Goal: Information Seeking & Learning: Learn about a topic

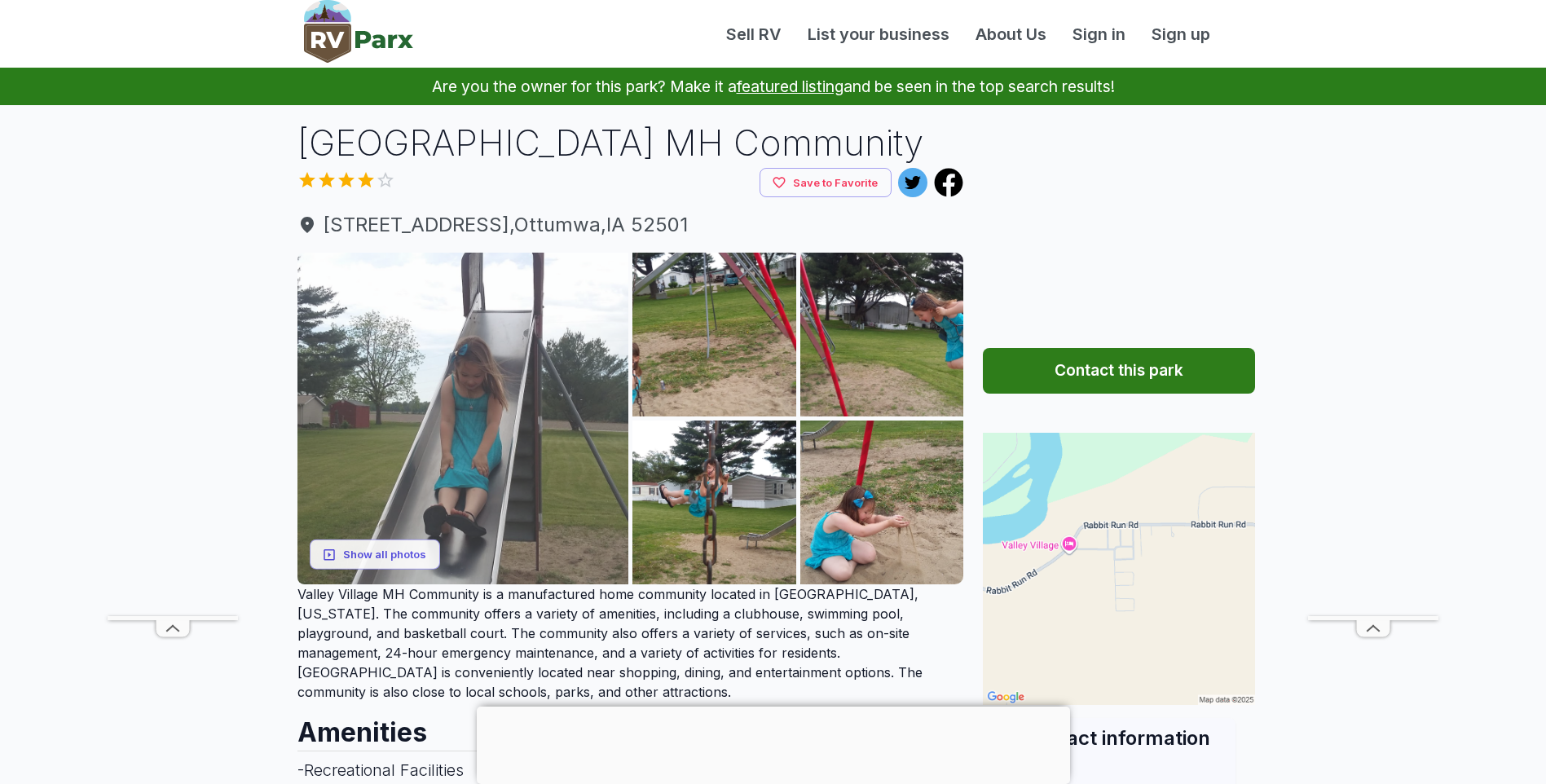
click at [444, 396] on img at bounding box center [464, 418] width 332 height 332
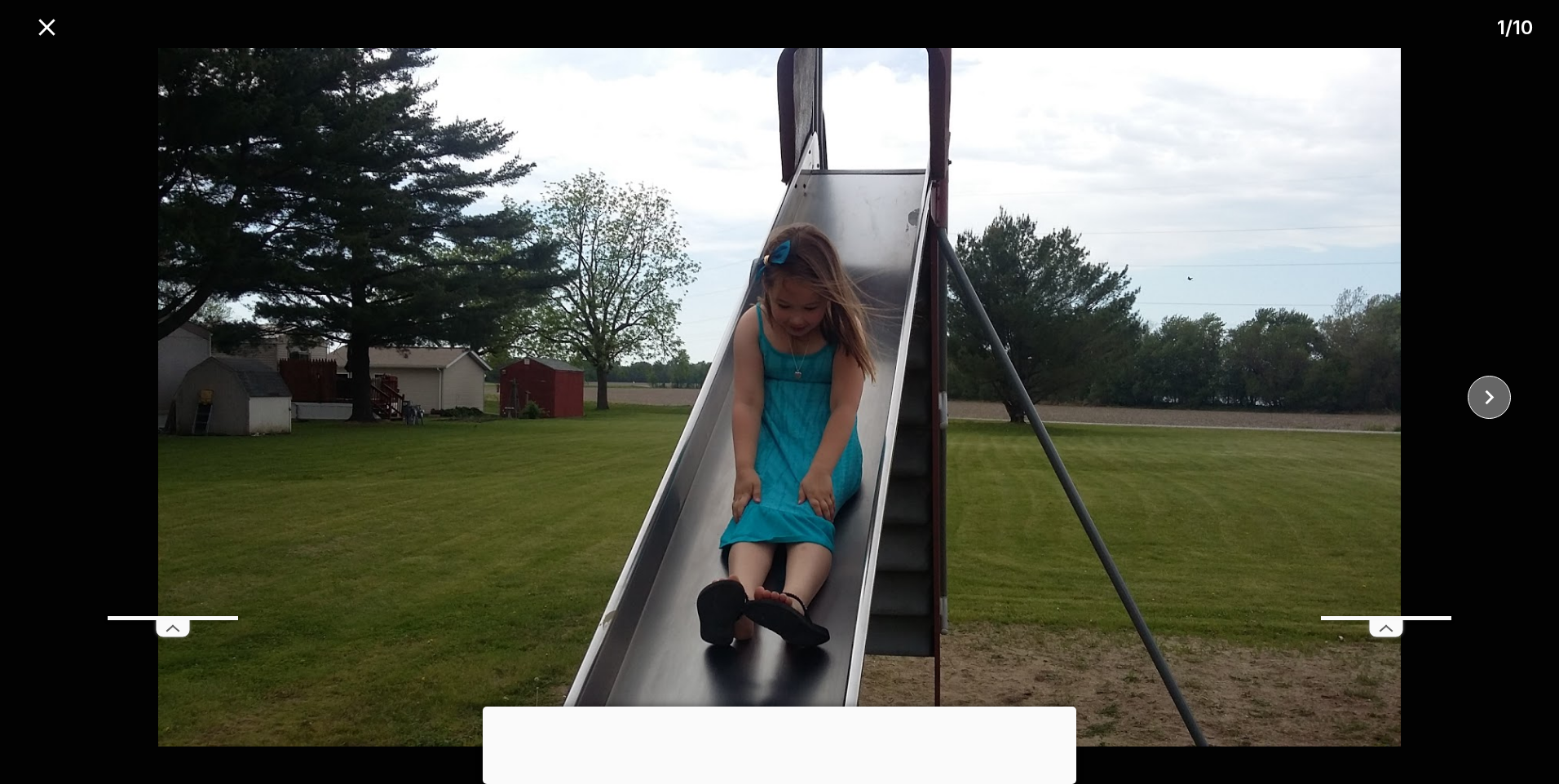
click at [1472, 401] on button "close" at bounding box center [1489, 397] width 44 height 44
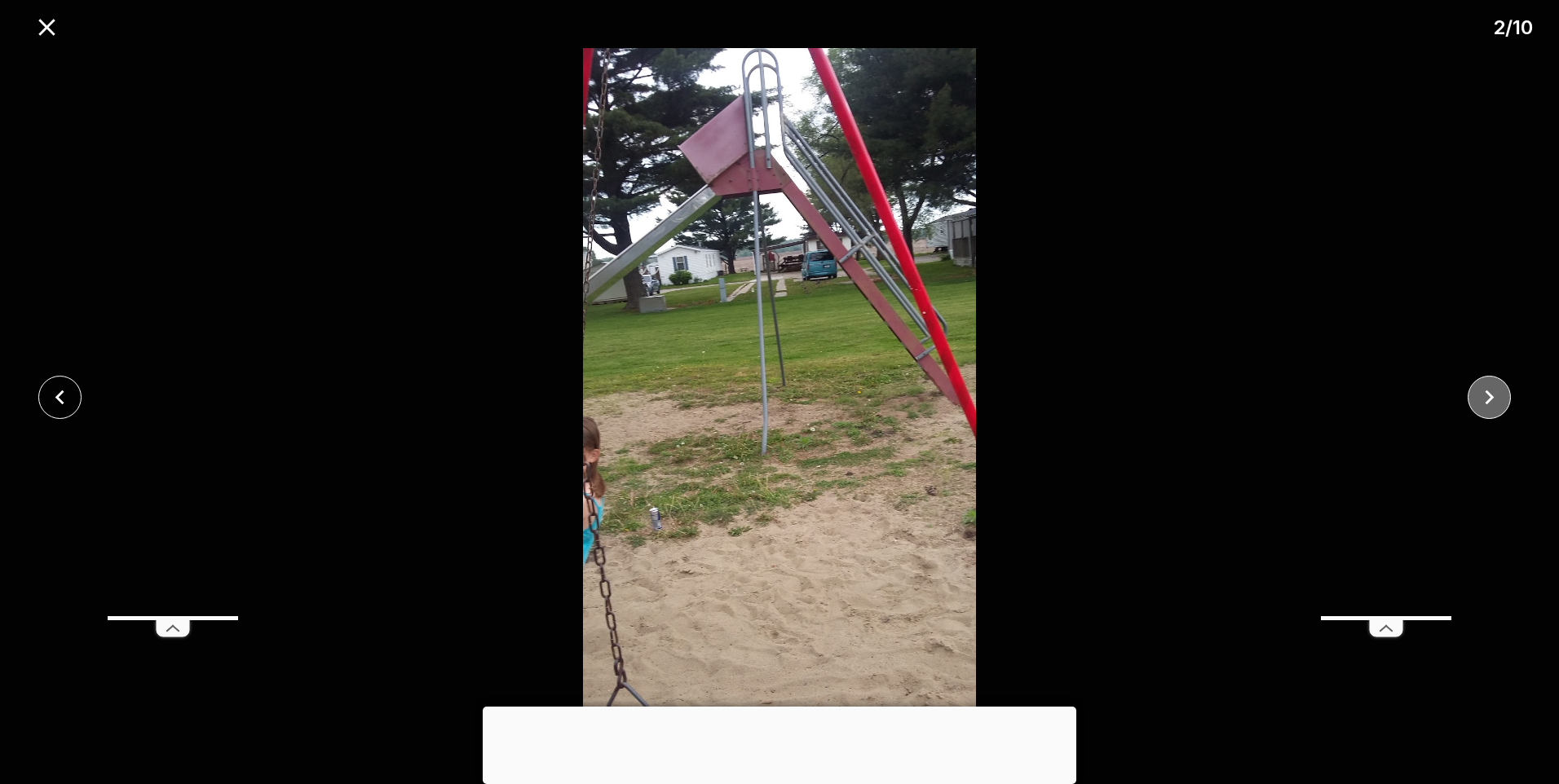
click at [1472, 401] on button "close" at bounding box center [1489, 397] width 44 height 44
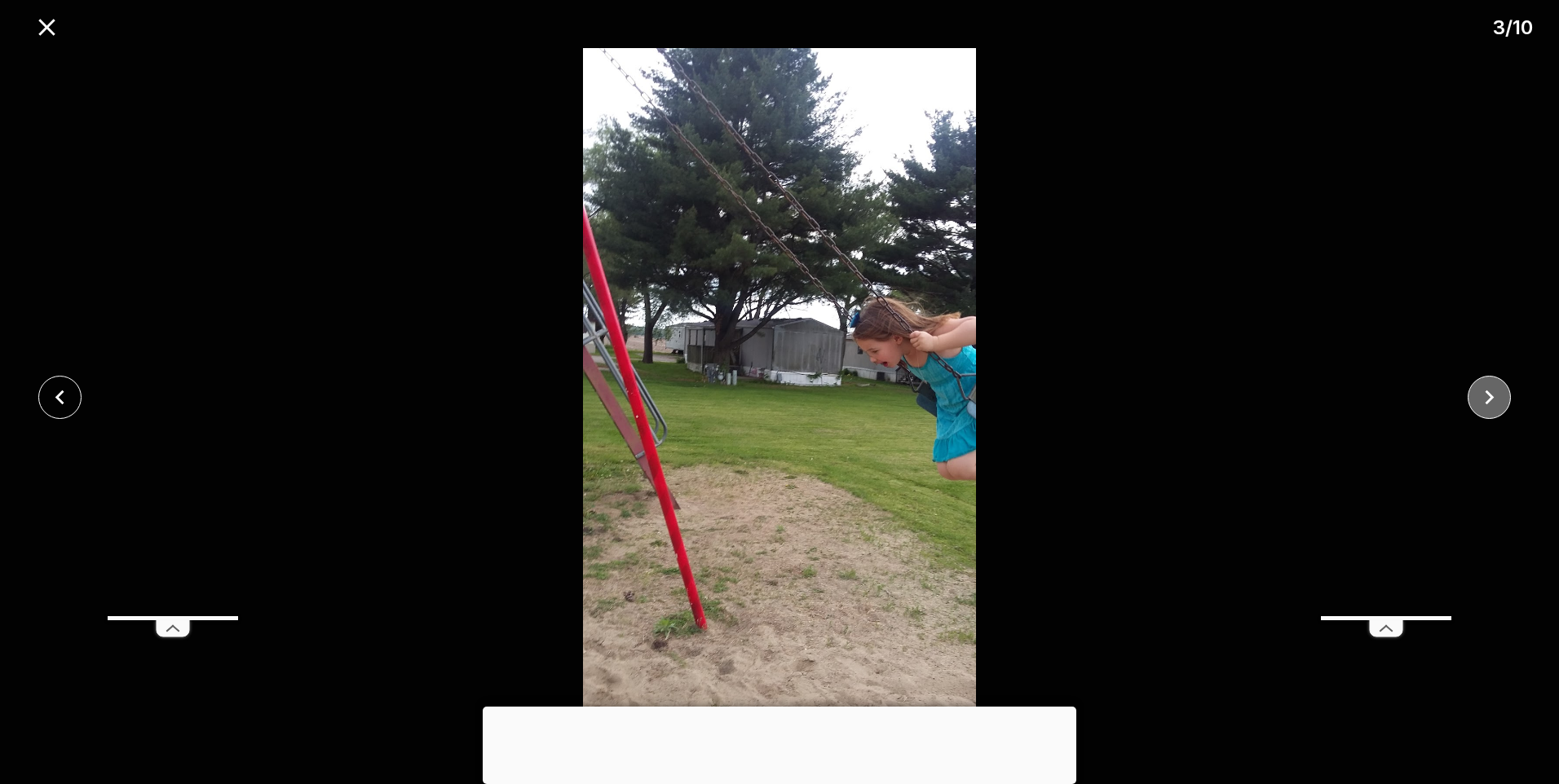
click at [1472, 401] on button "close" at bounding box center [1489, 397] width 44 height 44
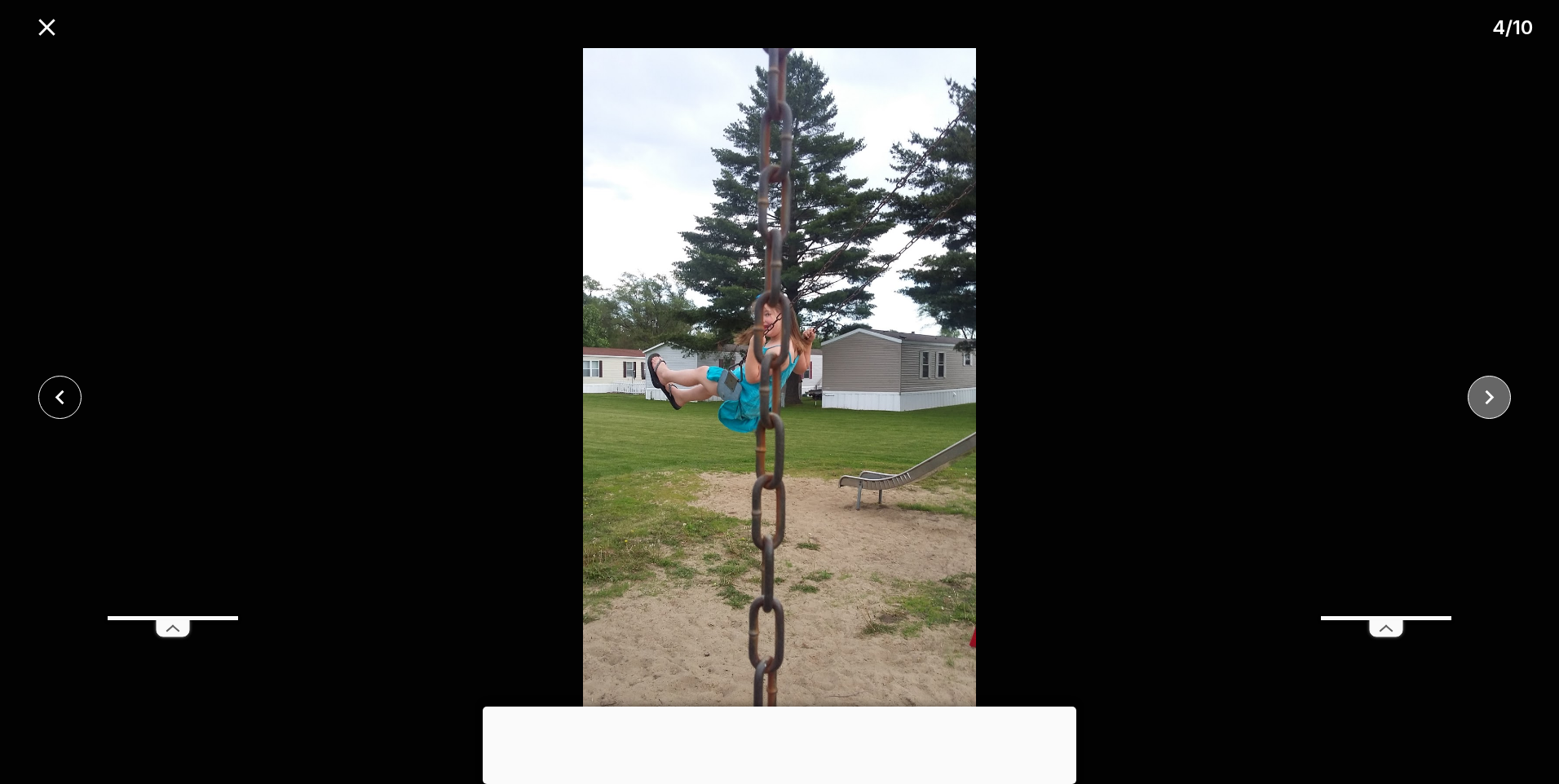
click at [1472, 401] on button "close" at bounding box center [1489, 397] width 44 height 44
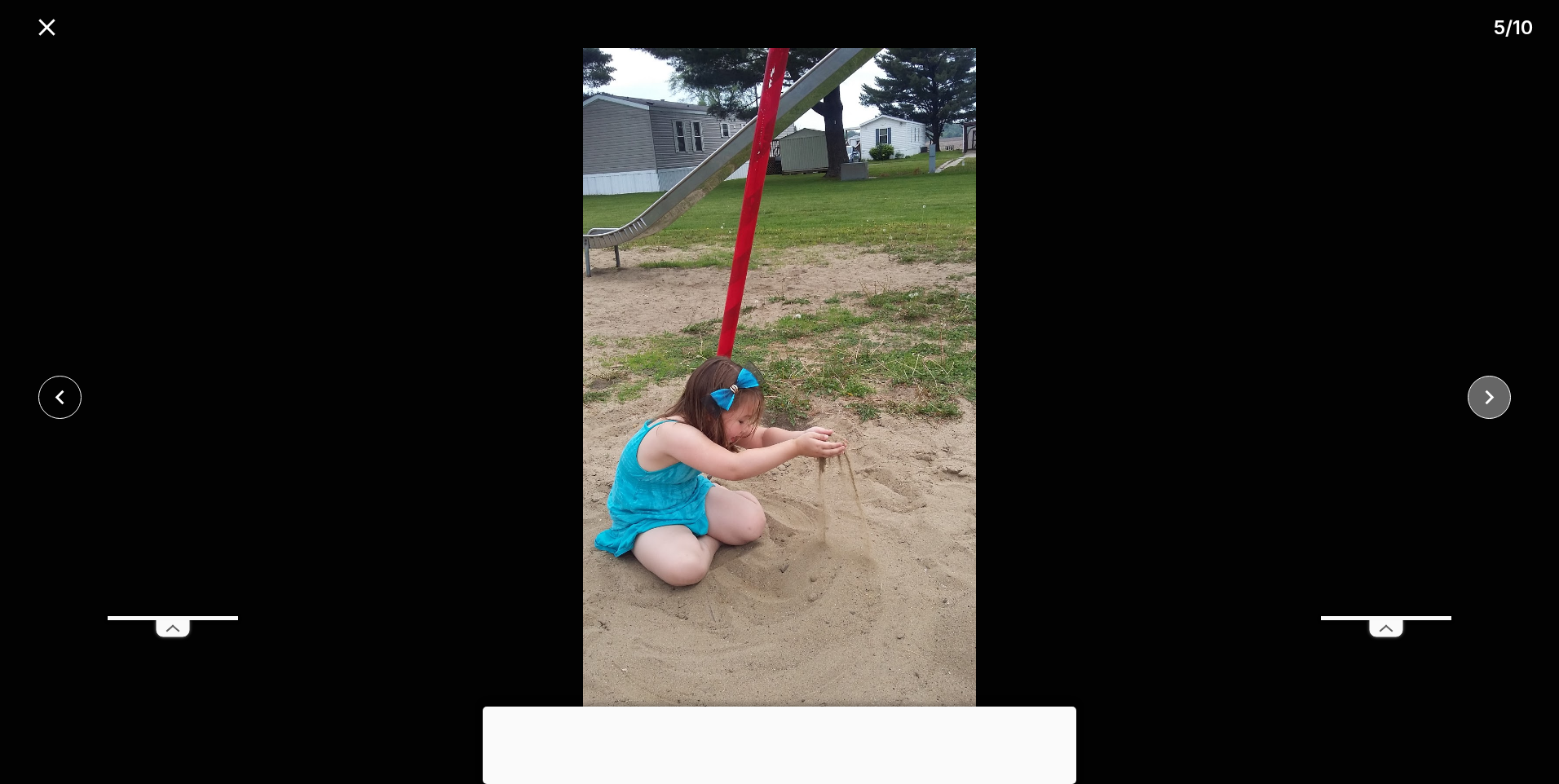
click at [1472, 401] on button "close" at bounding box center [1489, 397] width 44 height 44
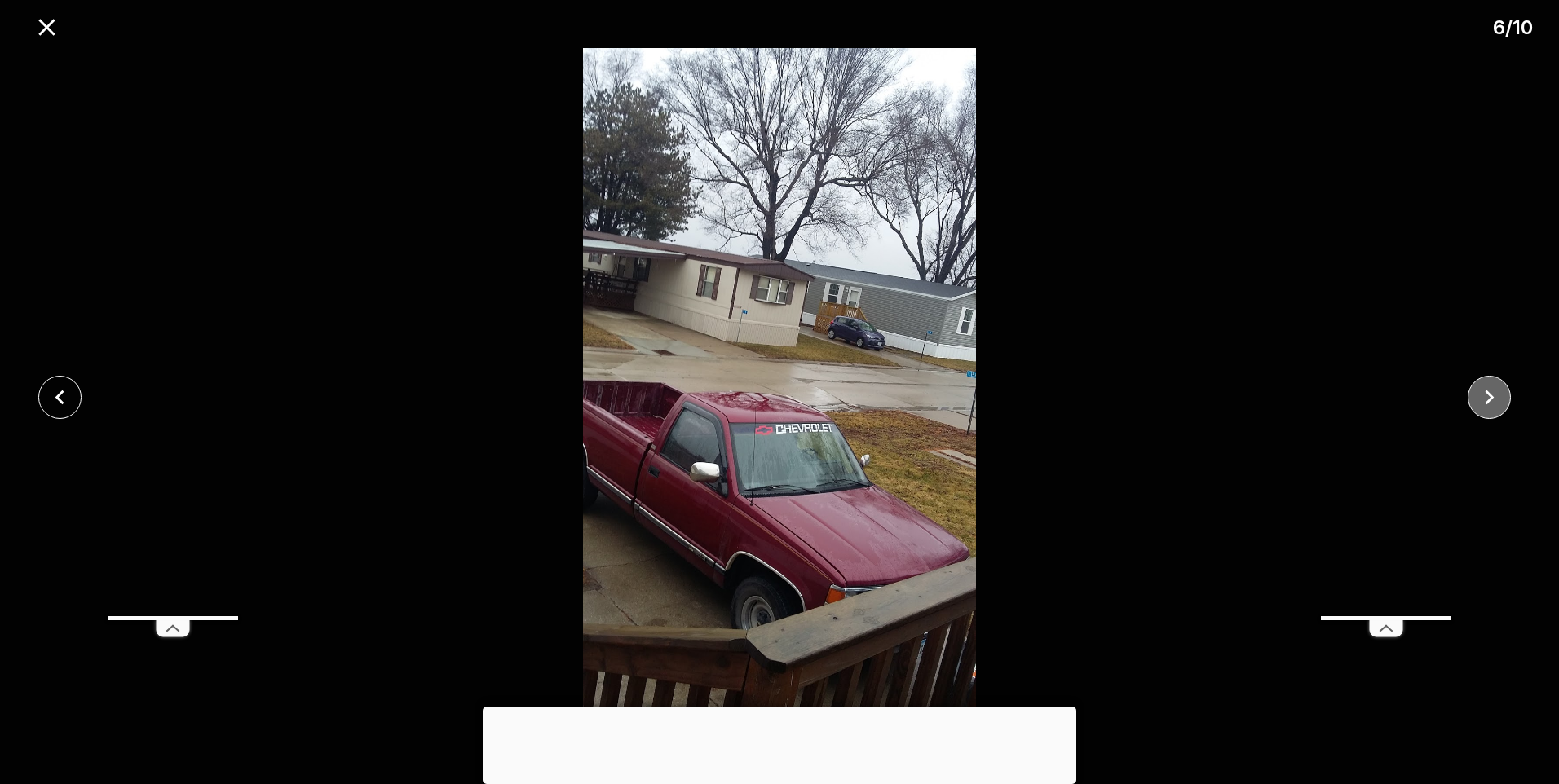
click at [1472, 401] on button "close" at bounding box center [1489, 397] width 44 height 44
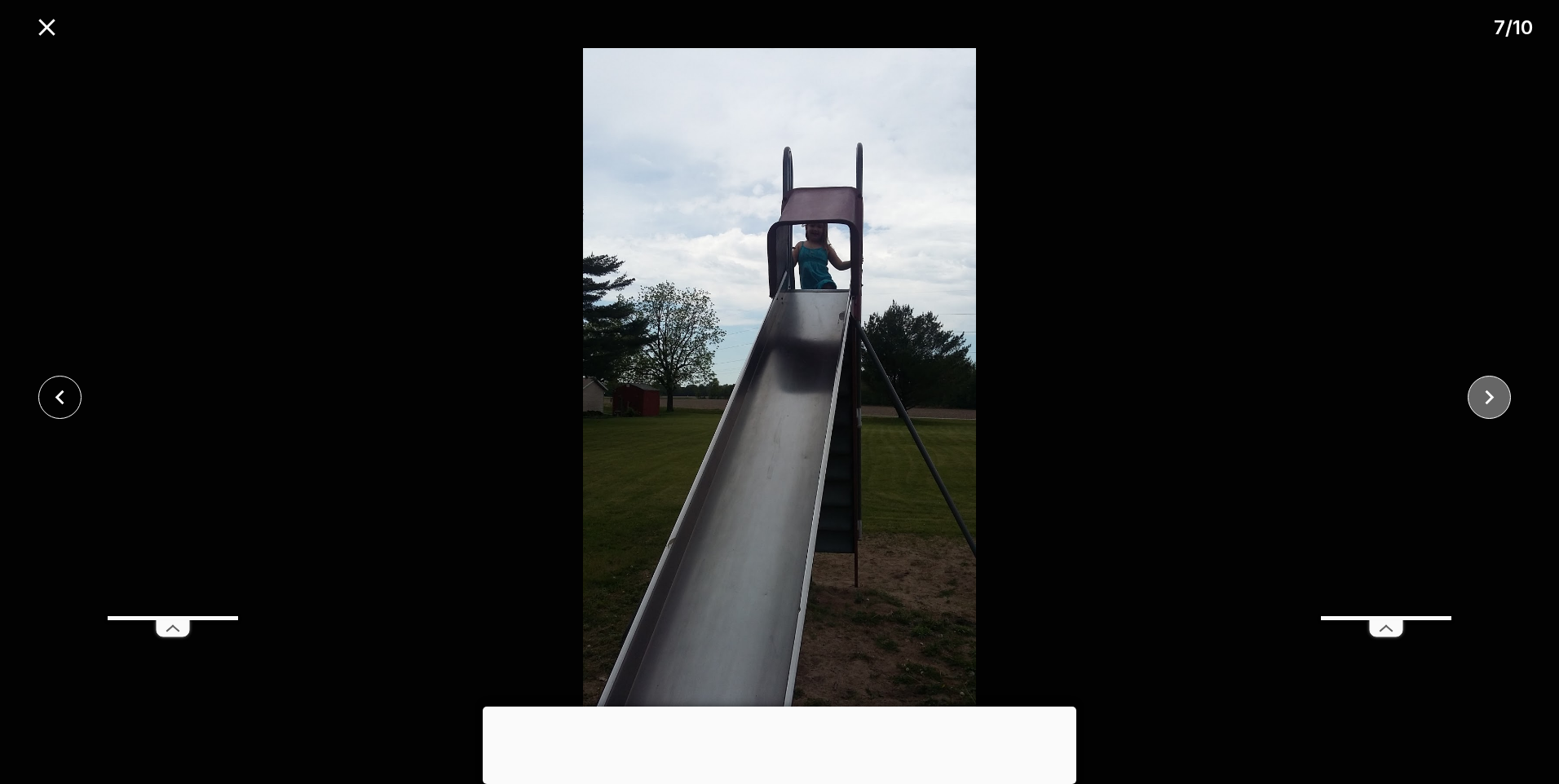
click at [1472, 401] on button "close" at bounding box center [1489, 397] width 44 height 44
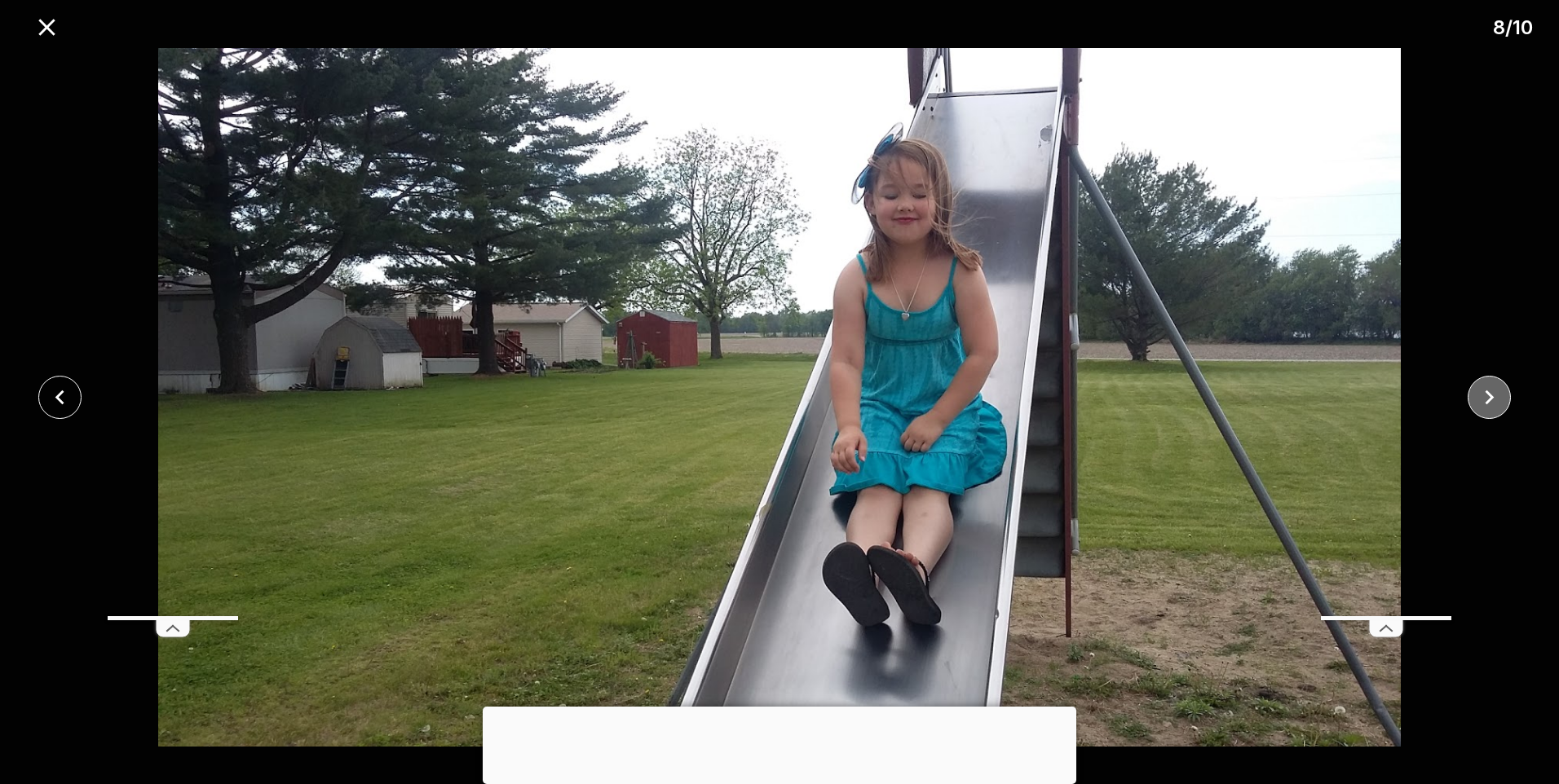
click at [1472, 401] on button "close" at bounding box center [1489, 397] width 44 height 44
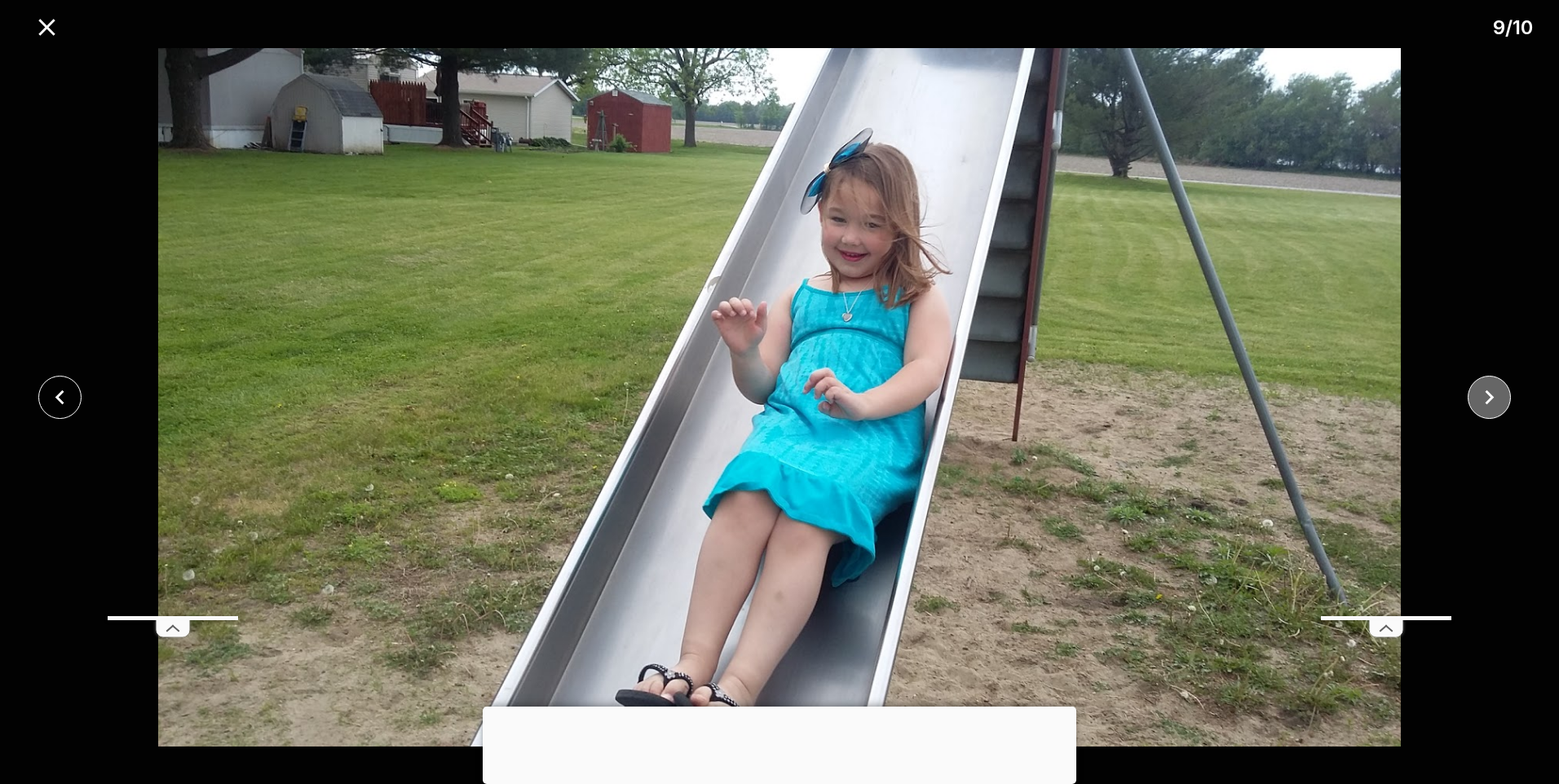
click at [1472, 401] on button "close" at bounding box center [1489, 397] width 44 height 44
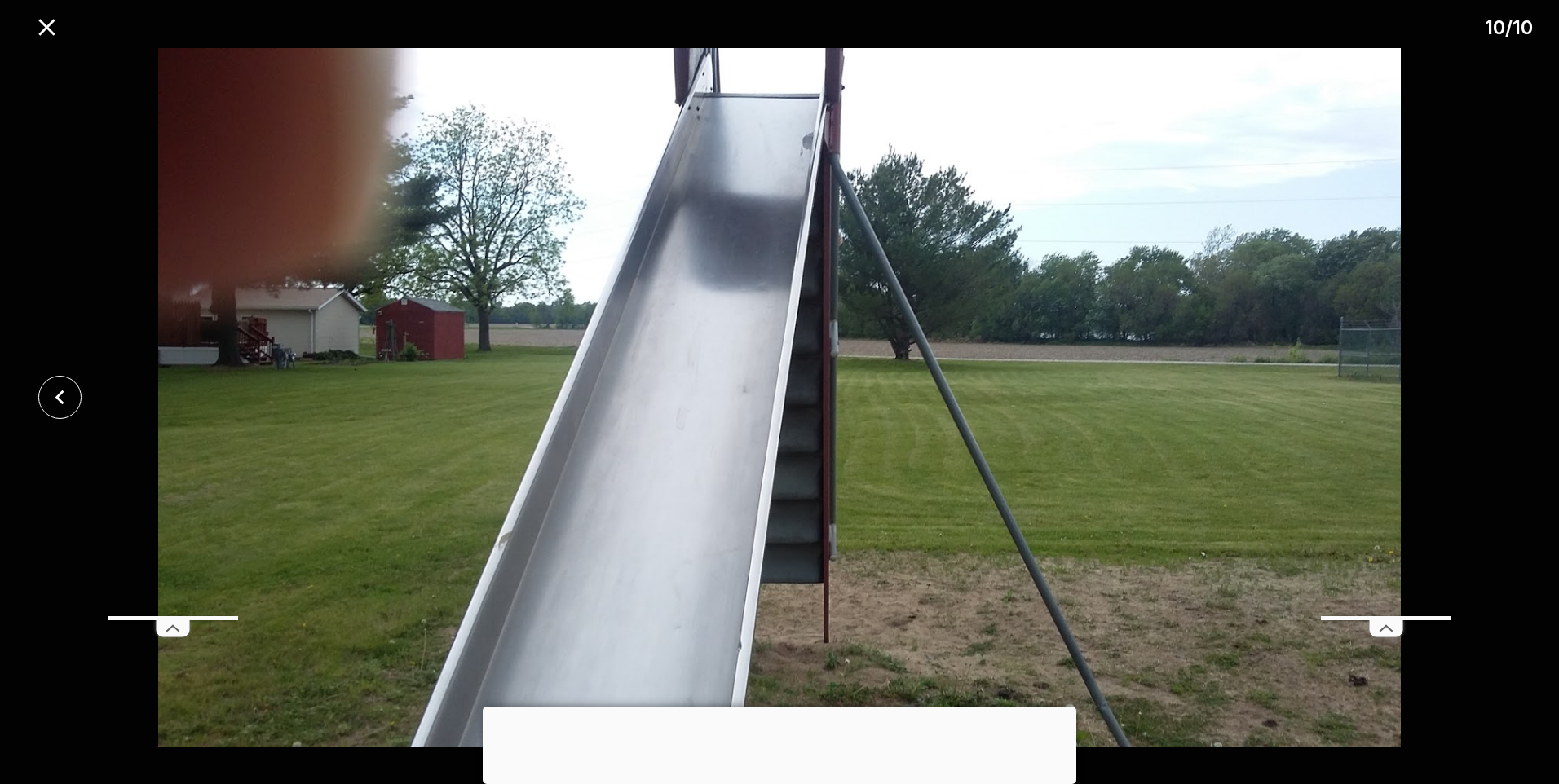
click at [1472, 401] on div at bounding box center [780, 398] width 1559 height 699
